Goal: Transaction & Acquisition: Purchase product/service

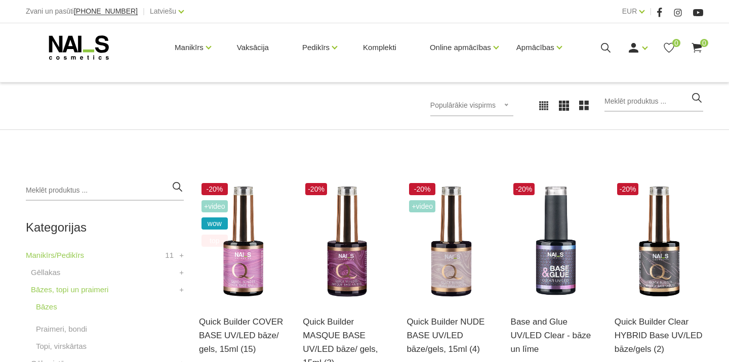
scroll to position [144, 0]
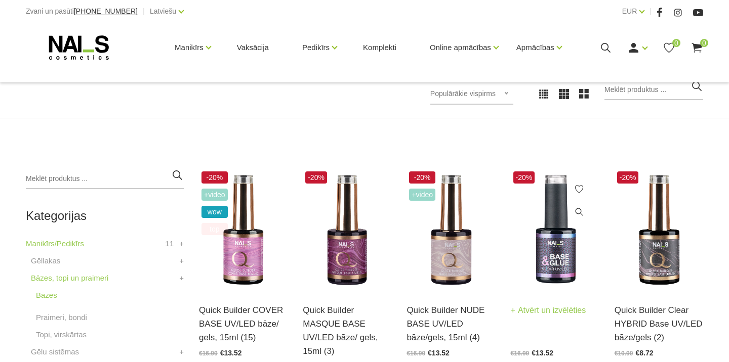
click at [569, 241] on img at bounding box center [554, 230] width 89 height 122
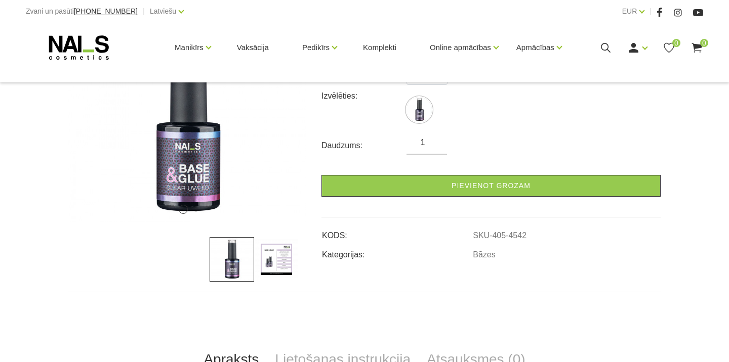
scroll to position [186, 0]
click at [275, 255] on img at bounding box center [276, 259] width 45 height 45
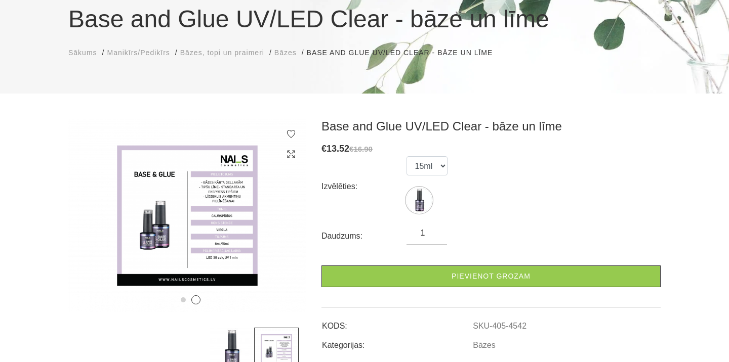
scroll to position [83, 0]
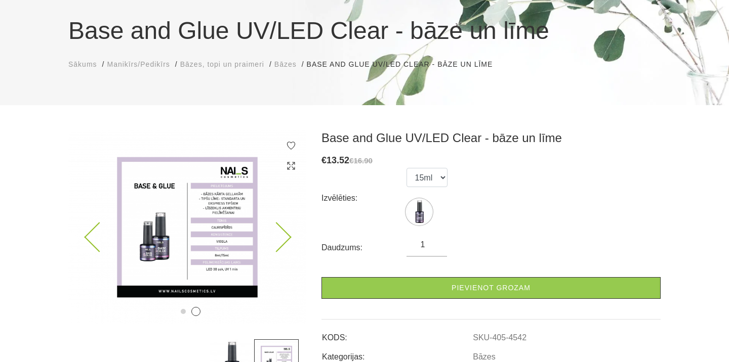
click at [217, 225] on img at bounding box center [187, 228] width 238 height 194
click at [289, 163] on icon at bounding box center [291, 166] width 10 height 10
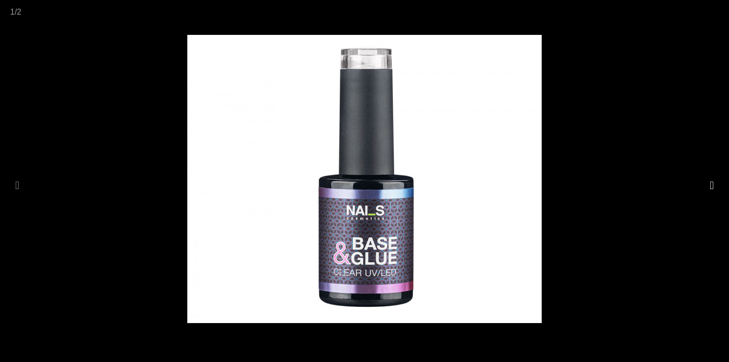
click at [714, 185] on button at bounding box center [711, 186] width 14 height 20
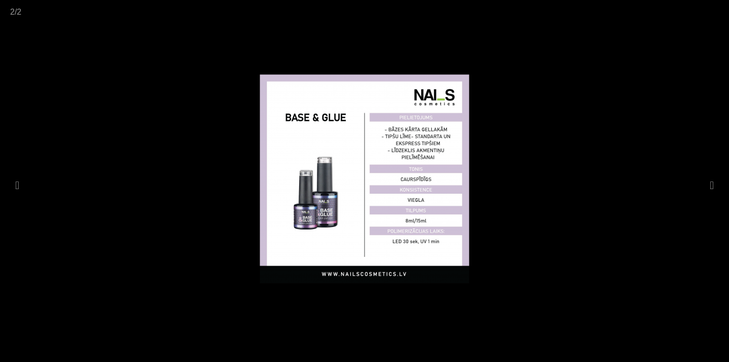
click at [654, 79] on div at bounding box center [364, 181] width 729 height 362
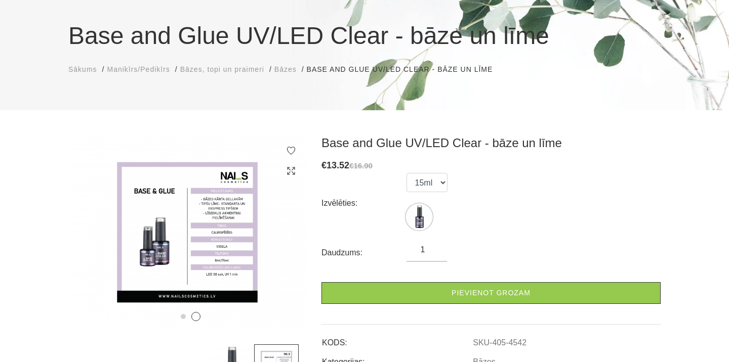
scroll to position [96, 0]
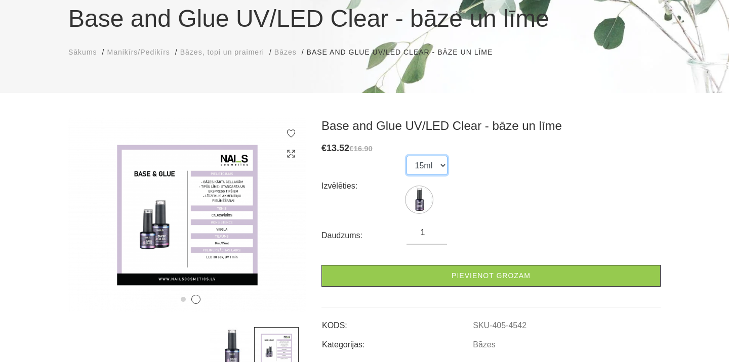
click at [437, 161] on select "15ml" at bounding box center [426, 165] width 41 height 19
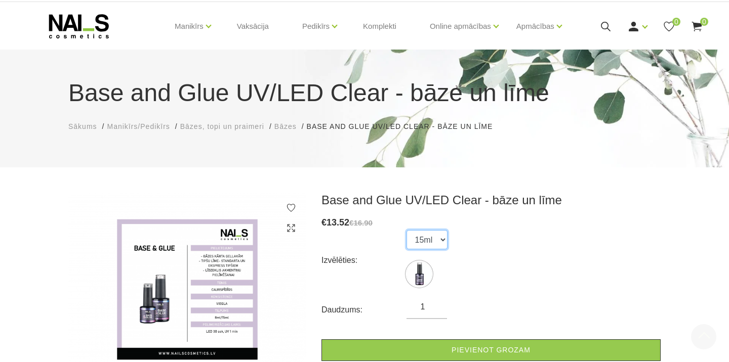
scroll to position [0, 0]
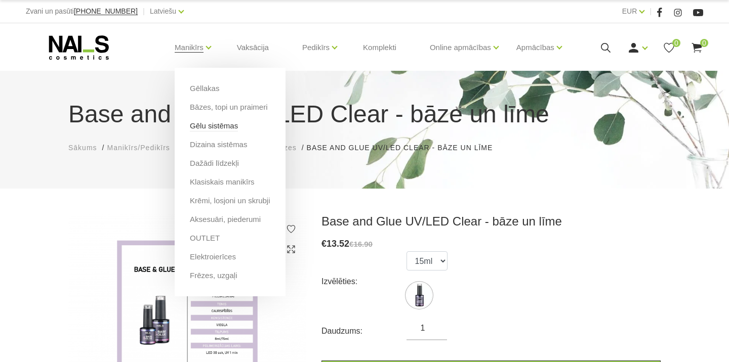
click at [238, 127] on link "Gēlu sistēmas" at bounding box center [214, 125] width 48 height 11
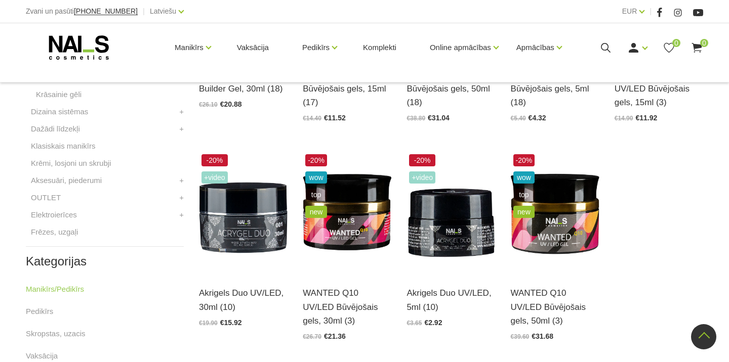
scroll to position [382, 0]
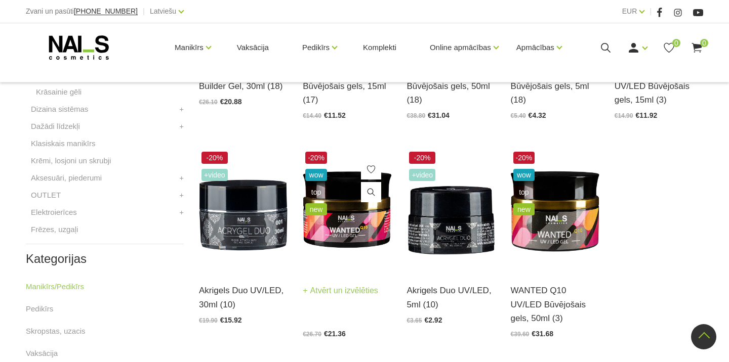
click at [352, 225] on img at bounding box center [347, 210] width 89 height 122
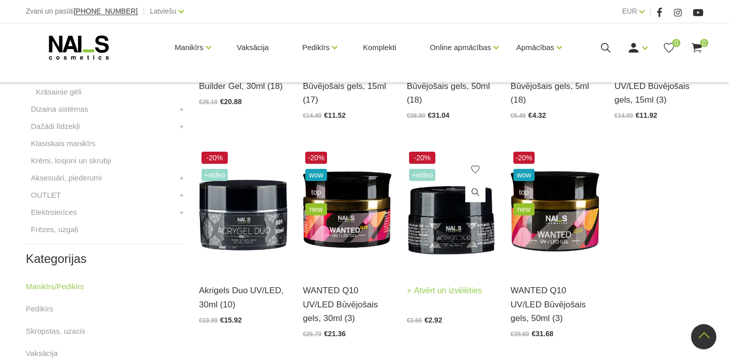
click at [445, 218] on img at bounding box center [450, 210] width 89 height 122
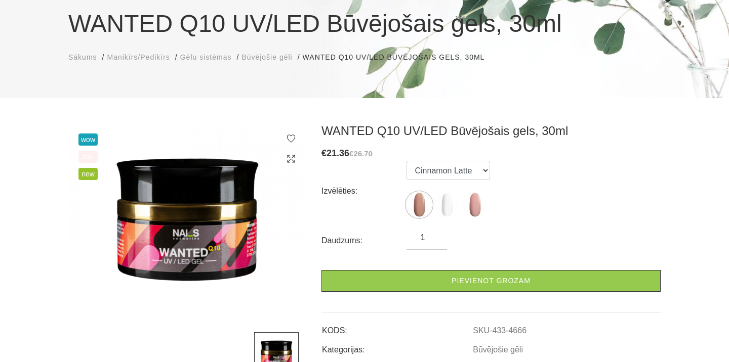
scroll to position [92, 0]
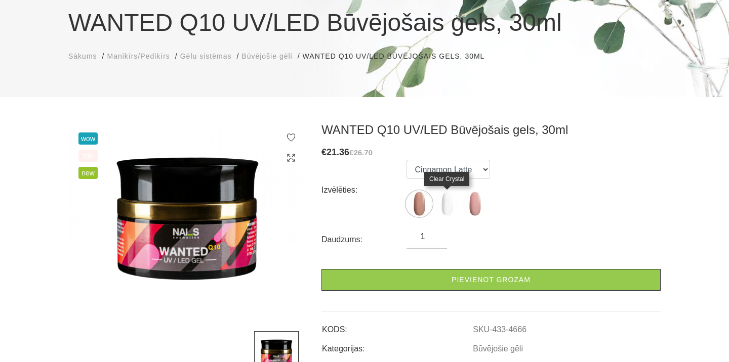
click at [446, 203] on img at bounding box center [446, 203] width 25 height 25
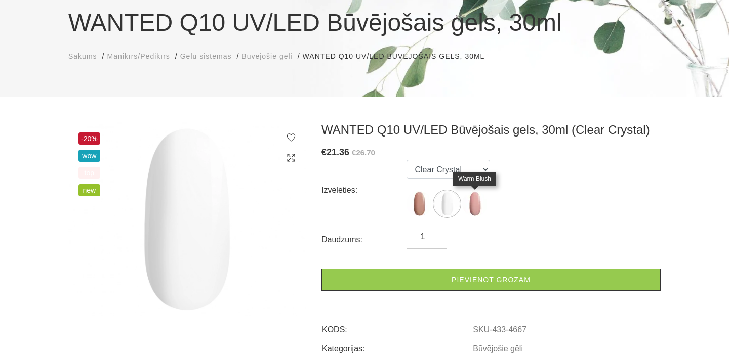
click at [470, 204] on img at bounding box center [474, 203] width 25 height 25
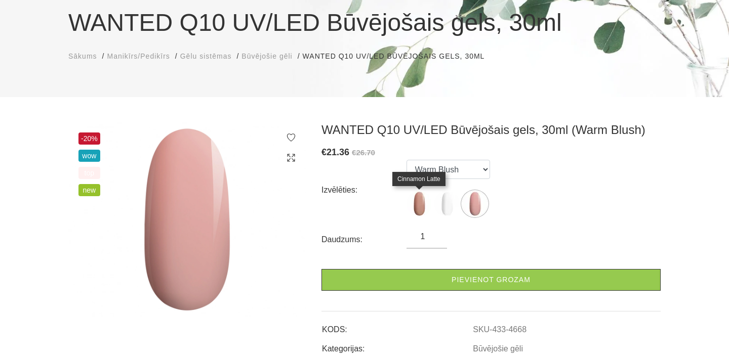
click at [419, 205] on img at bounding box center [418, 203] width 25 height 25
select select "4666"
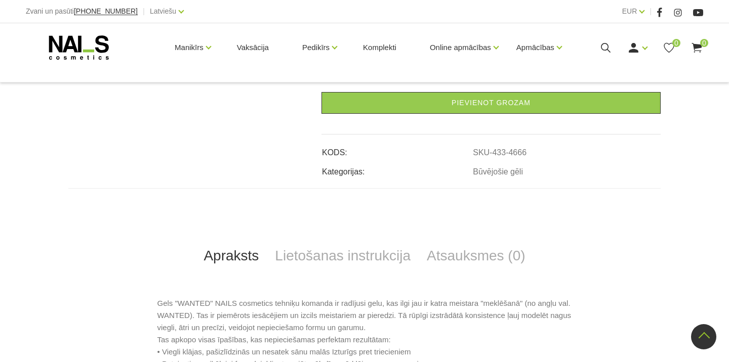
scroll to position [285, 0]
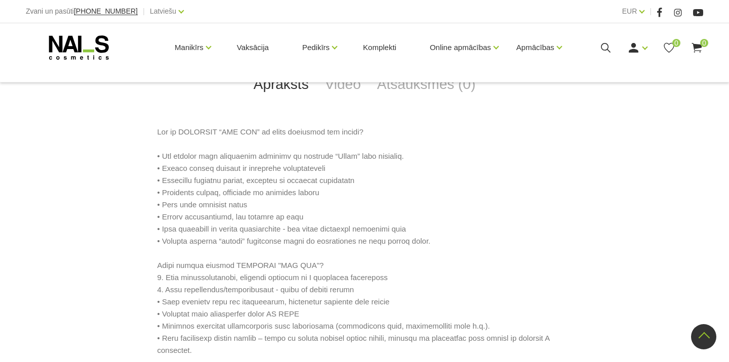
scroll to position [471, 0]
